Goal: Task Accomplishment & Management: Manage account settings

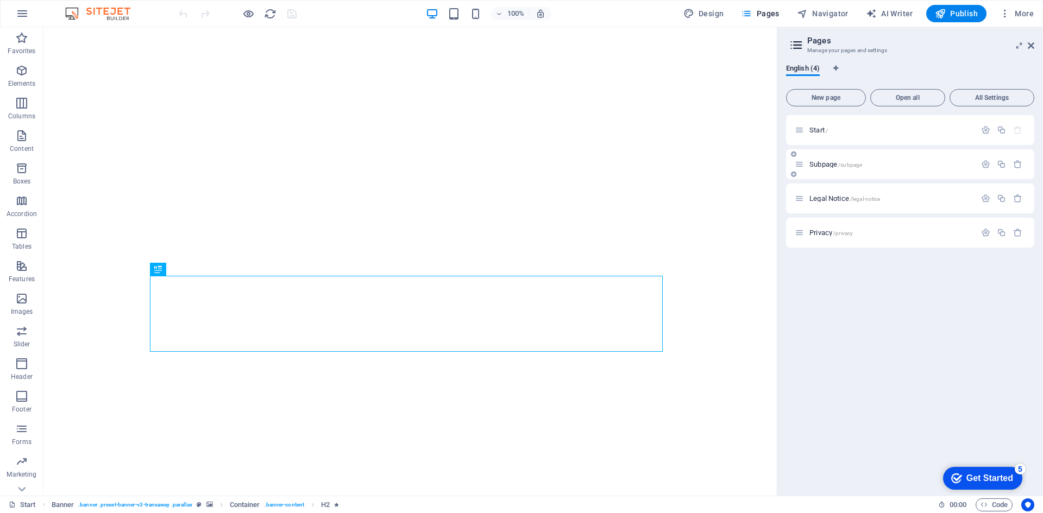
click at [895, 167] on p "Subpage /subpage" at bounding box center [890, 164] width 163 height 7
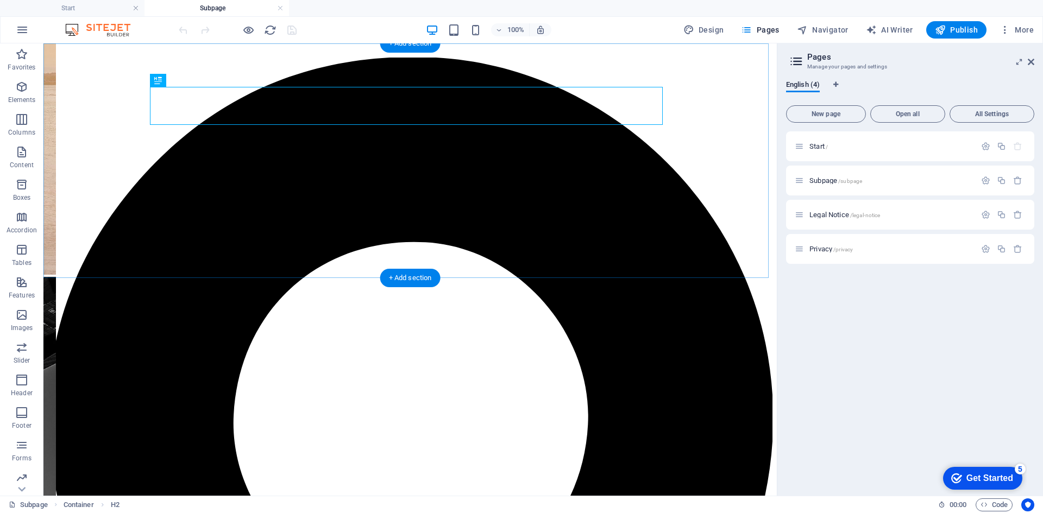
scroll to position [109, 0]
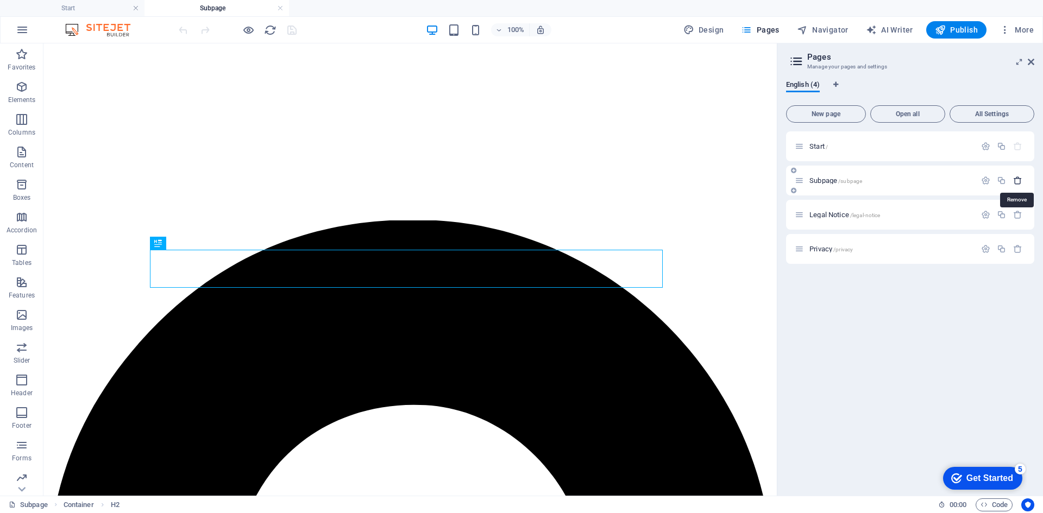
click at [0, 0] on icon "button" at bounding box center [0, 0] width 0 height 0
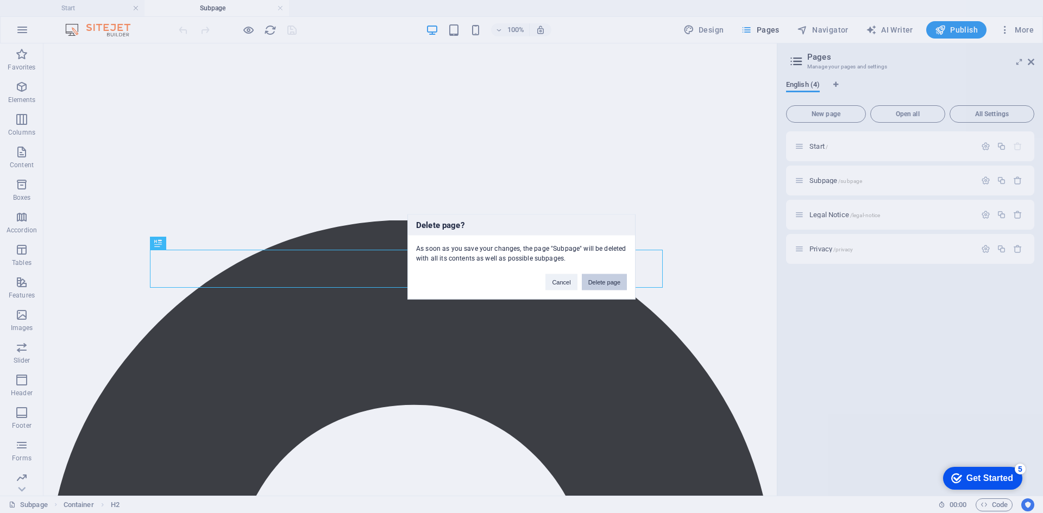
click at [615, 281] on button "Delete page" at bounding box center [604, 282] width 45 height 16
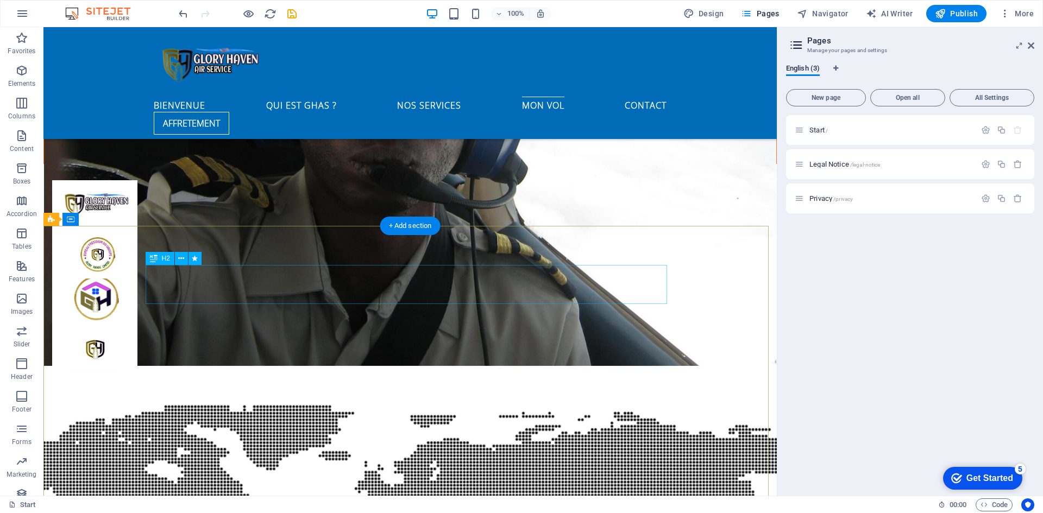
scroll to position [3259, 0]
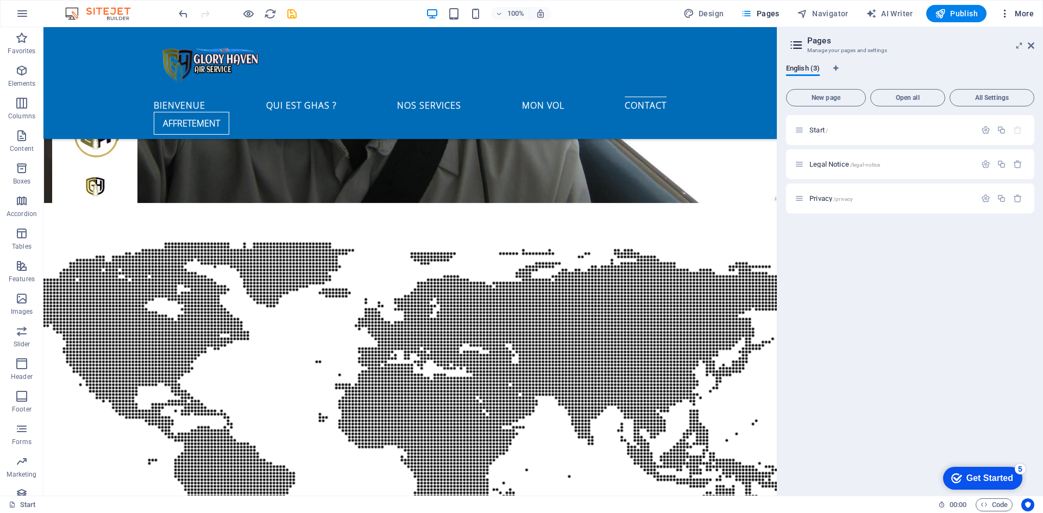
click at [0, 0] on span "More" at bounding box center [0, 0] width 0 height 0
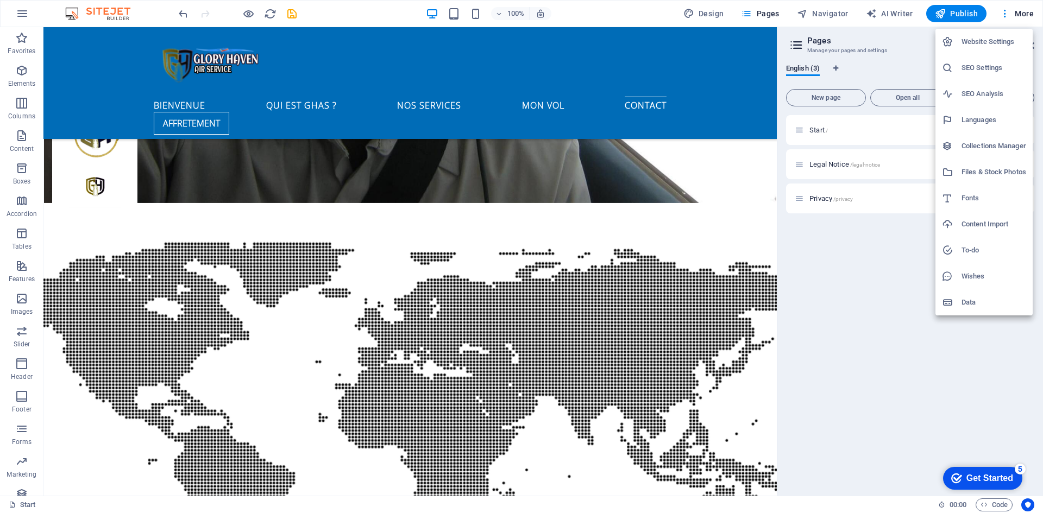
click at [1003, 38] on h6 "Website Settings" at bounding box center [994, 41] width 65 height 13
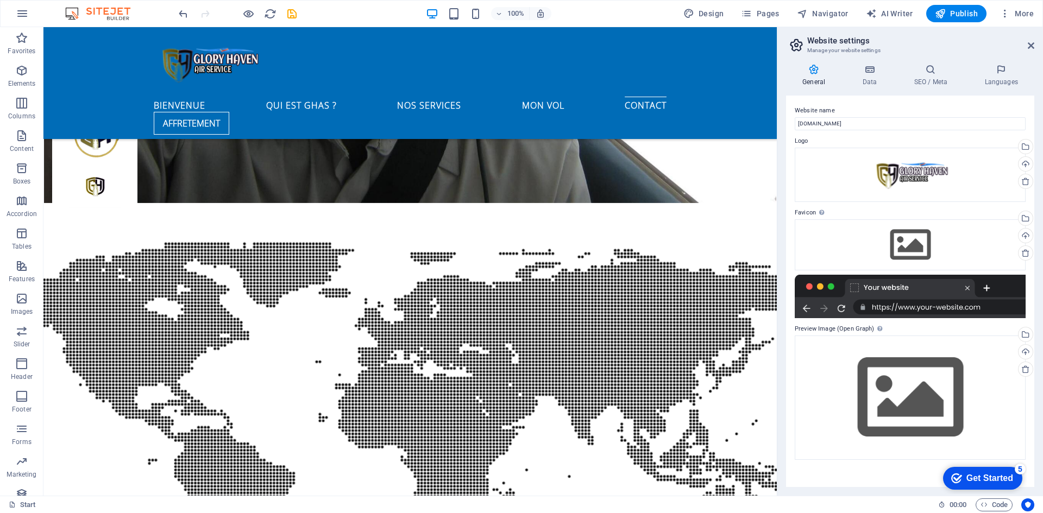
scroll to position [3370, 0]
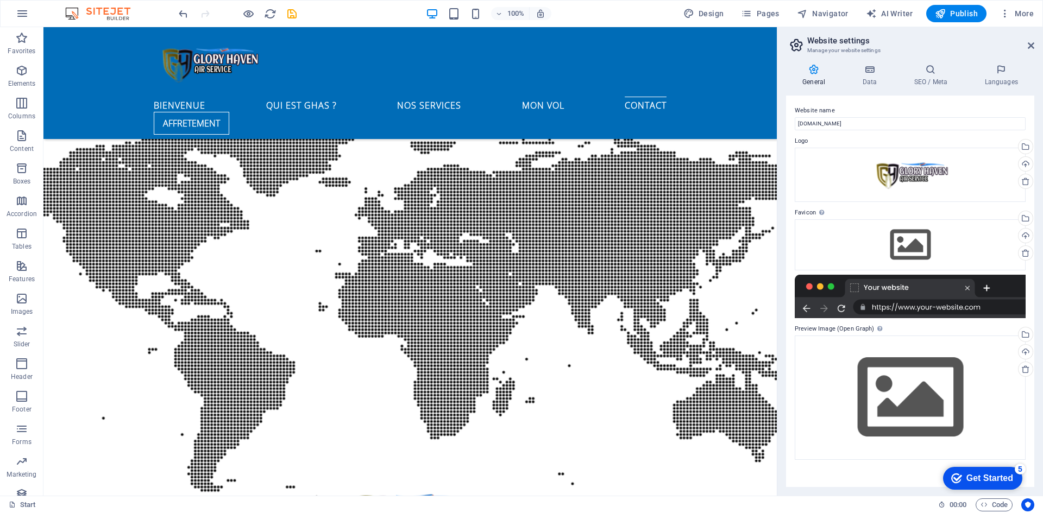
click at [941, 308] on div at bounding box center [910, 296] width 231 height 43
click at [866, 70] on icon at bounding box center [869, 69] width 47 height 11
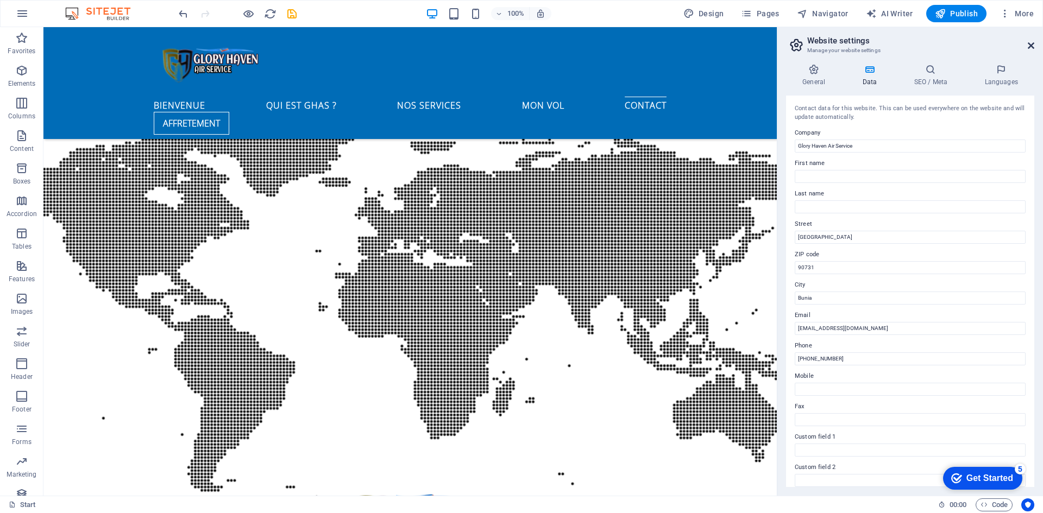
click at [1032, 50] on link at bounding box center [1031, 45] width 7 height 9
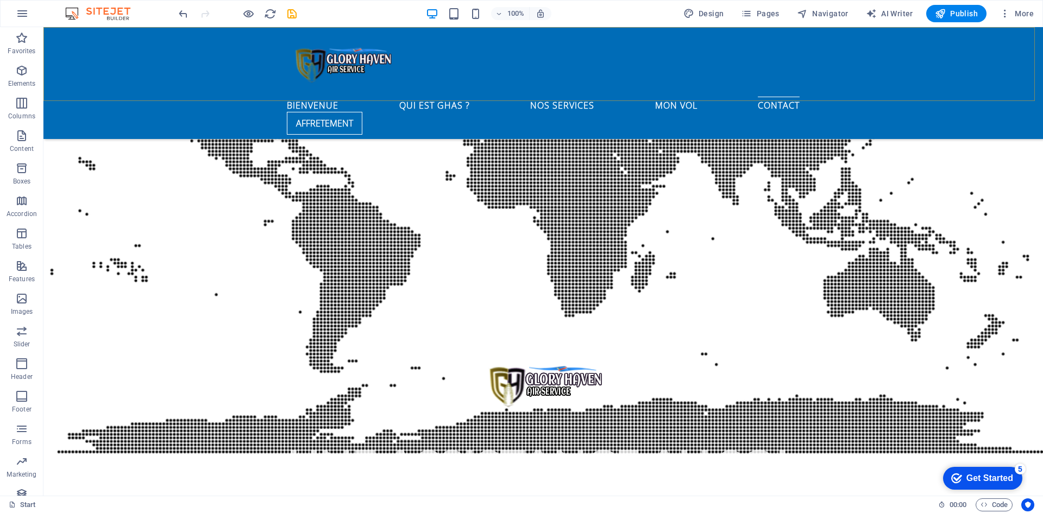
scroll to position [3242, 0]
